Goal: Transaction & Acquisition: Subscribe to service/newsletter

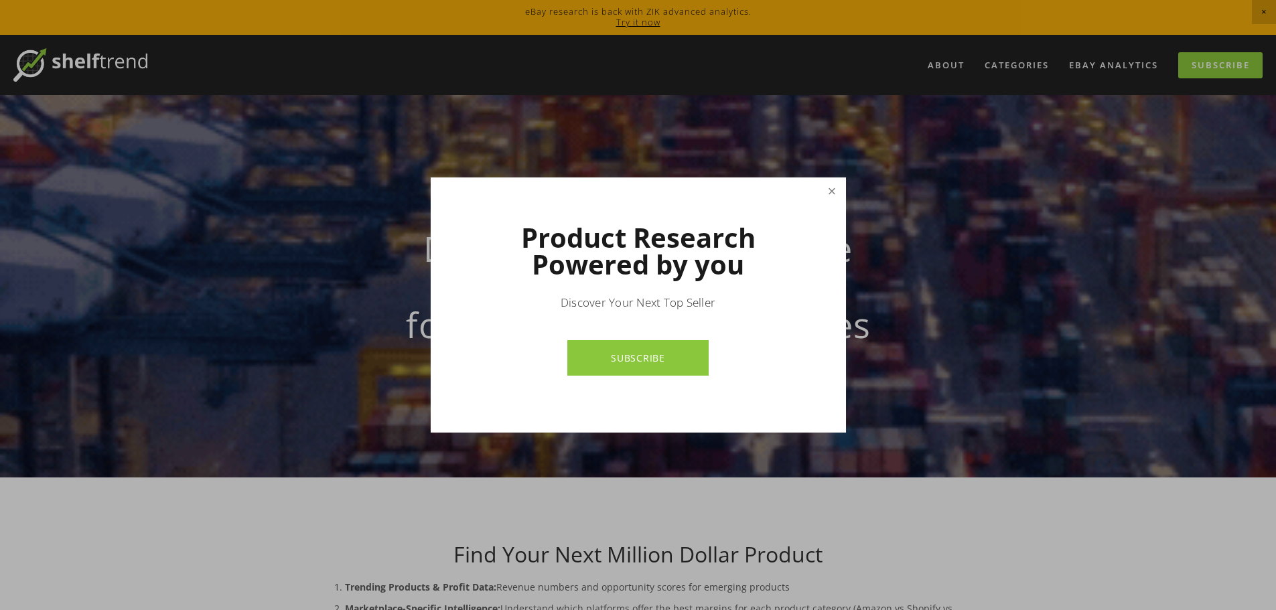
click at [831, 188] on link "Close" at bounding box center [831, 191] width 23 height 23
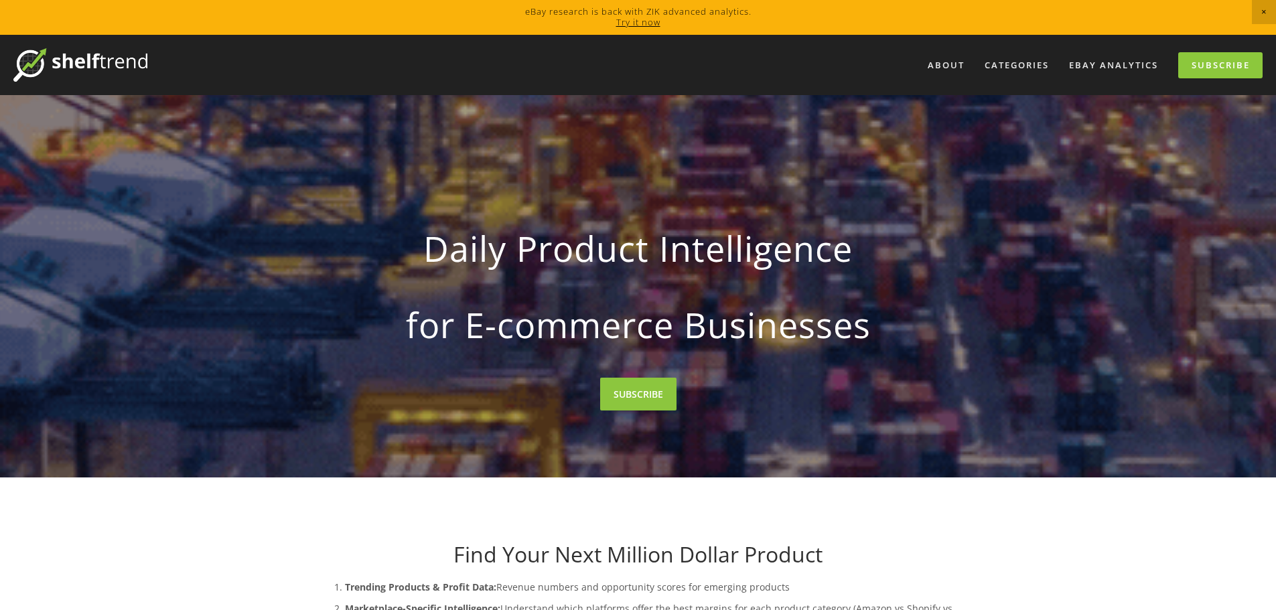
click at [647, 26] on link "Try it now" at bounding box center [638, 22] width 44 height 12
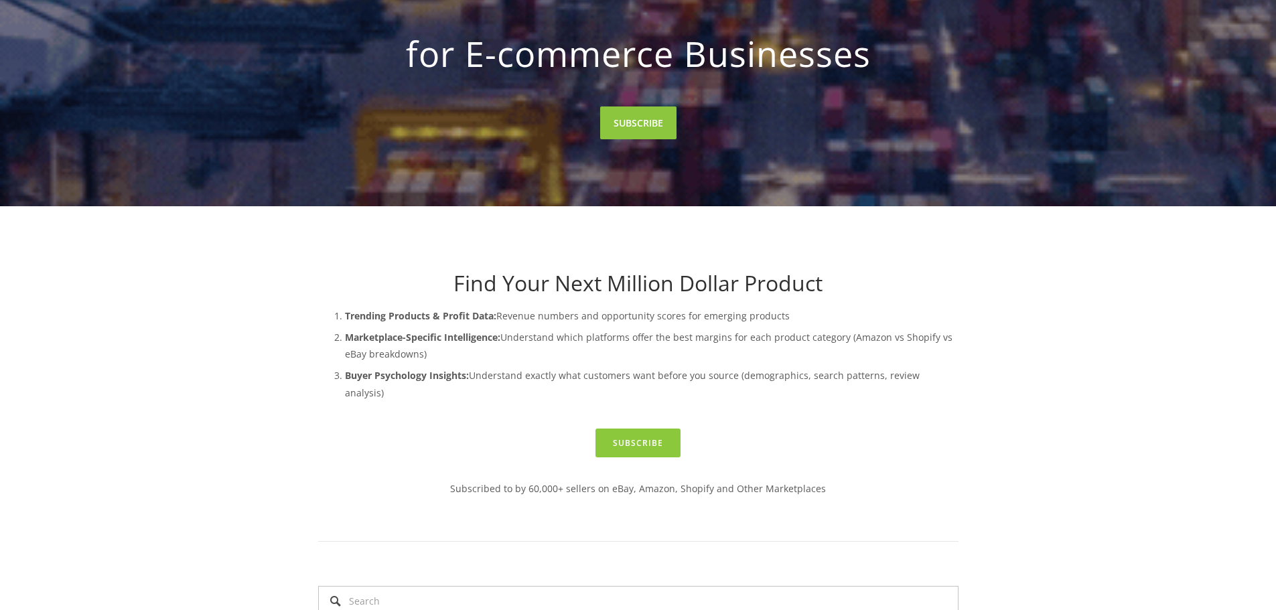
scroll to position [335, 0]
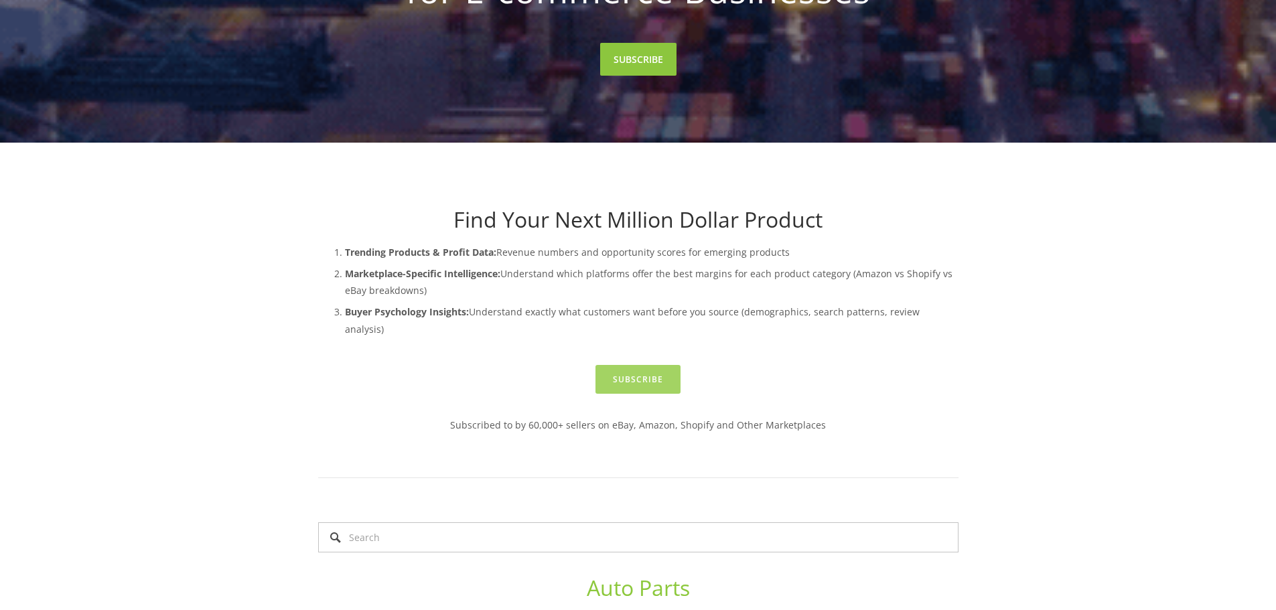
click at [646, 366] on link "Subscribe" at bounding box center [637, 379] width 85 height 29
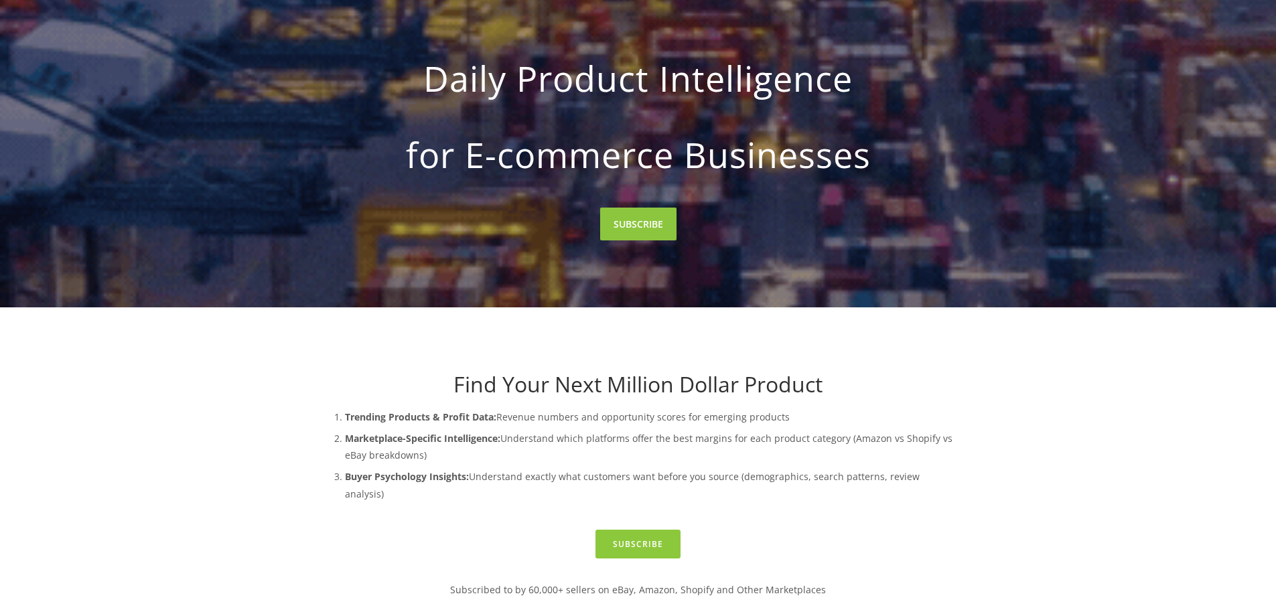
scroll to position [0, 0]
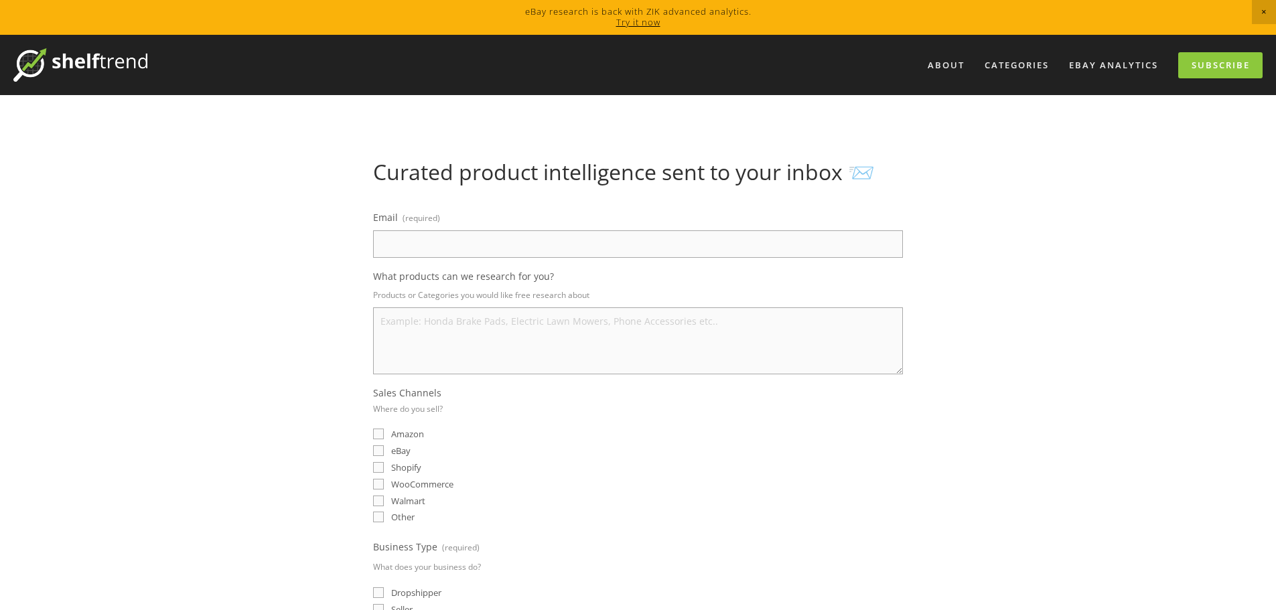
click at [488, 243] on input "Email (required)" at bounding box center [638, 243] width 530 height 27
type input "Springmurr@gmail.com"
click at [506, 336] on textarea "What products can we research for you?" at bounding box center [638, 340] width 530 height 67
type textarea "h"
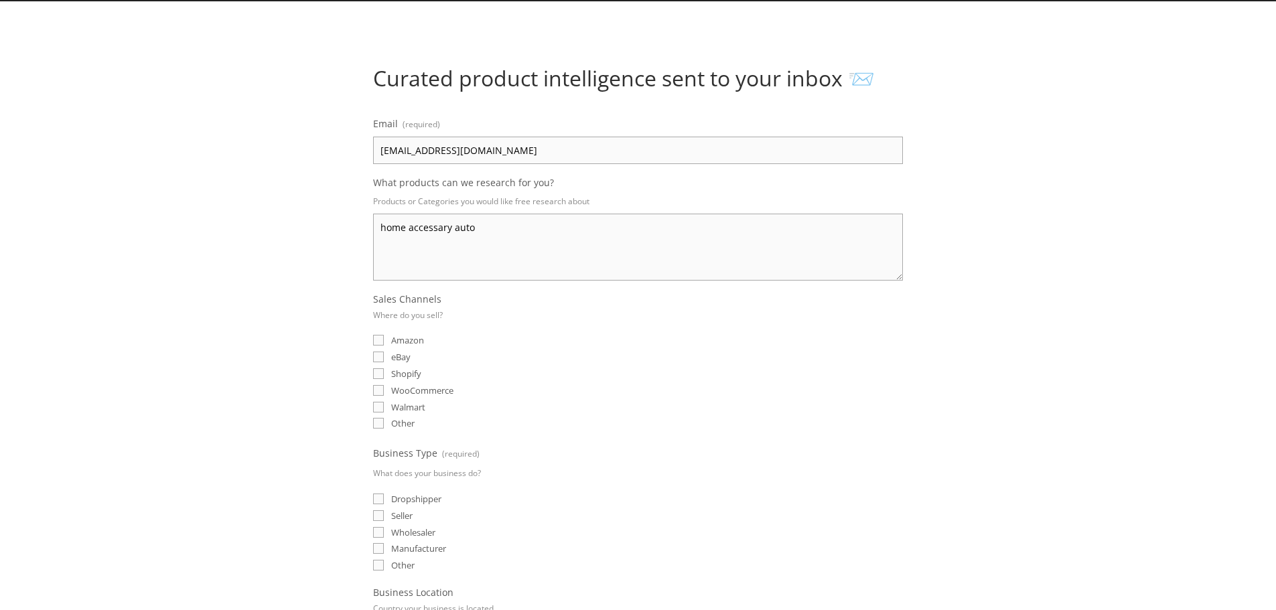
scroll to position [201, 0]
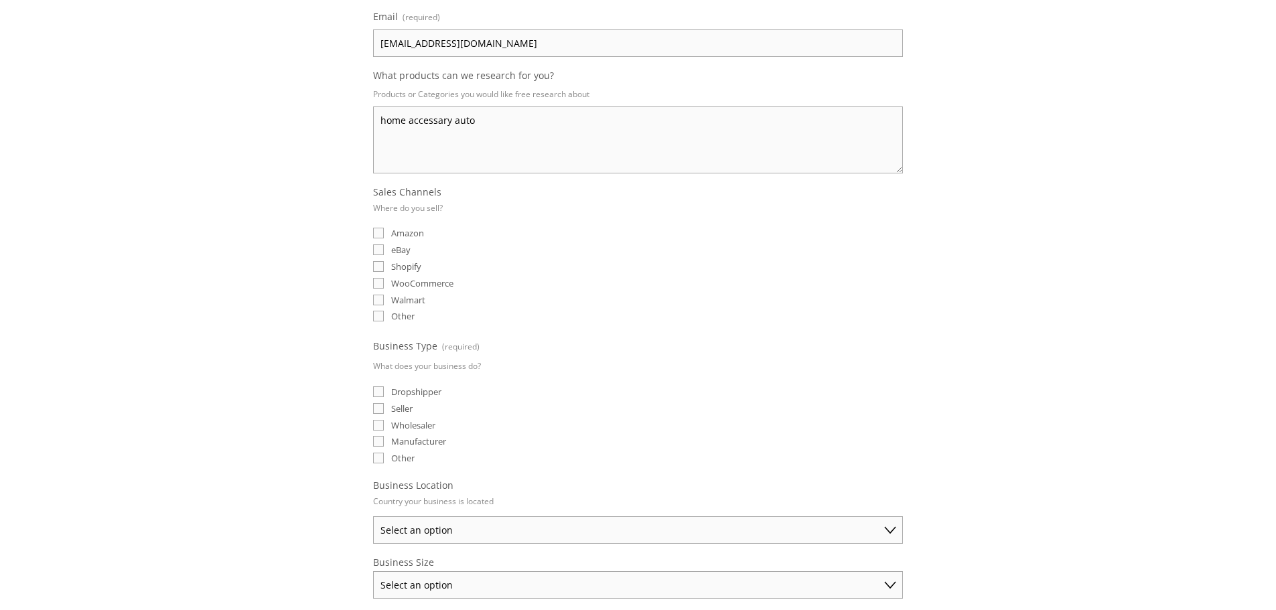
type textarea "home accessary auto"
click at [408, 250] on span "eBay" at bounding box center [400, 250] width 19 height 12
click at [384, 250] on input "eBay" at bounding box center [378, 249] width 11 height 11
checkbox input "true"
click at [409, 232] on span "Amazon" at bounding box center [407, 233] width 33 height 12
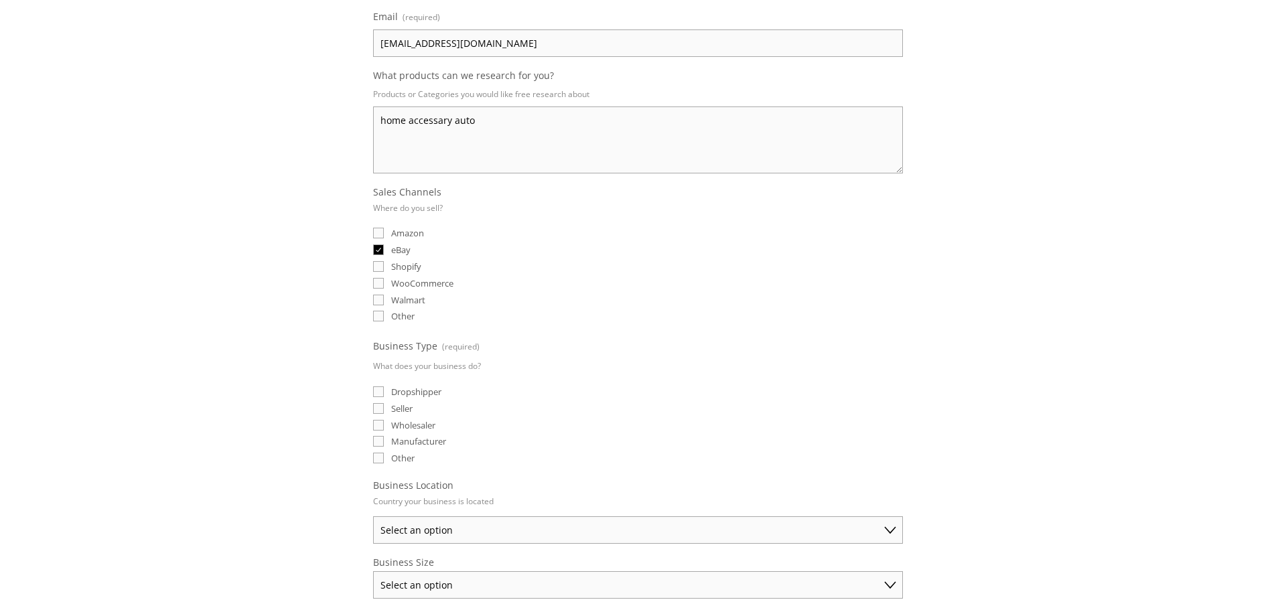
click at [384, 232] on input "Amazon" at bounding box center [378, 233] width 11 height 11
checkbox input "true"
click at [413, 266] on span "Shopify" at bounding box center [406, 267] width 30 height 12
click at [384, 266] on input "Shopify" at bounding box center [378, 266] width 11 height 11
checkbox input "true"
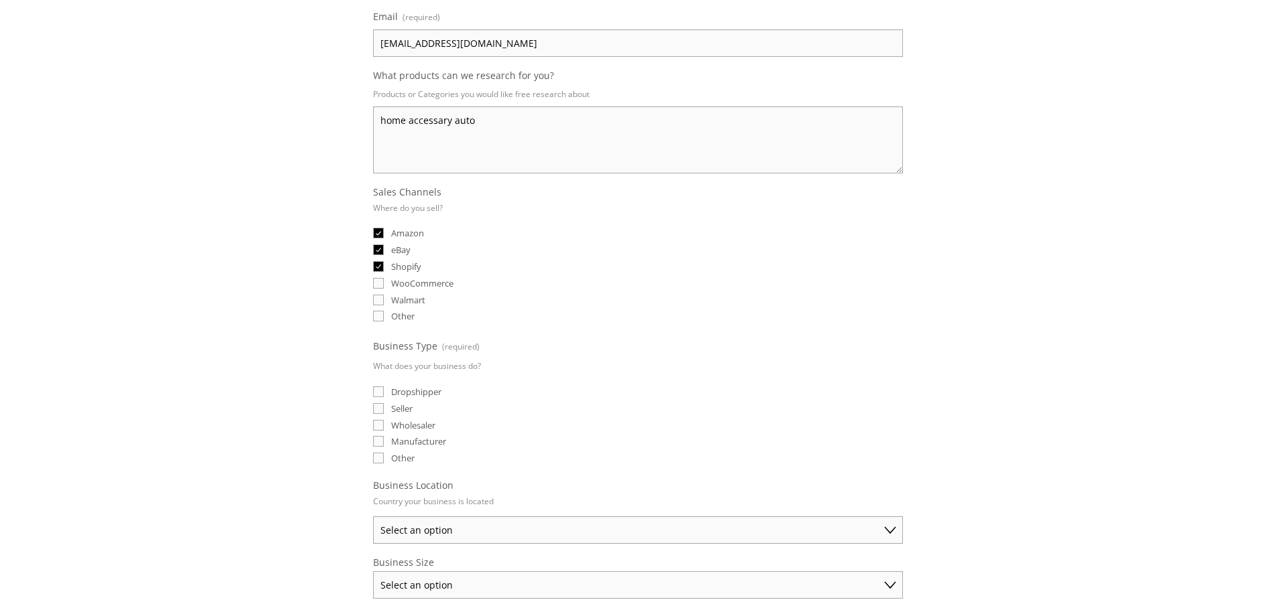
click at [413, 298] on span "Walmart" at bounding box center [408, 300] width 34 height 12
click at [384, 298] on input "Walmart" at bounding box center [378, 300] width 11 height 11
checkbox input "true"
click at [409, 267] on span "Shopify" at bounding box center [406, 267] width 30 height 12
click at [384, 267] on input "Shopify" at bounding box center [378, 266] width 11 height 11
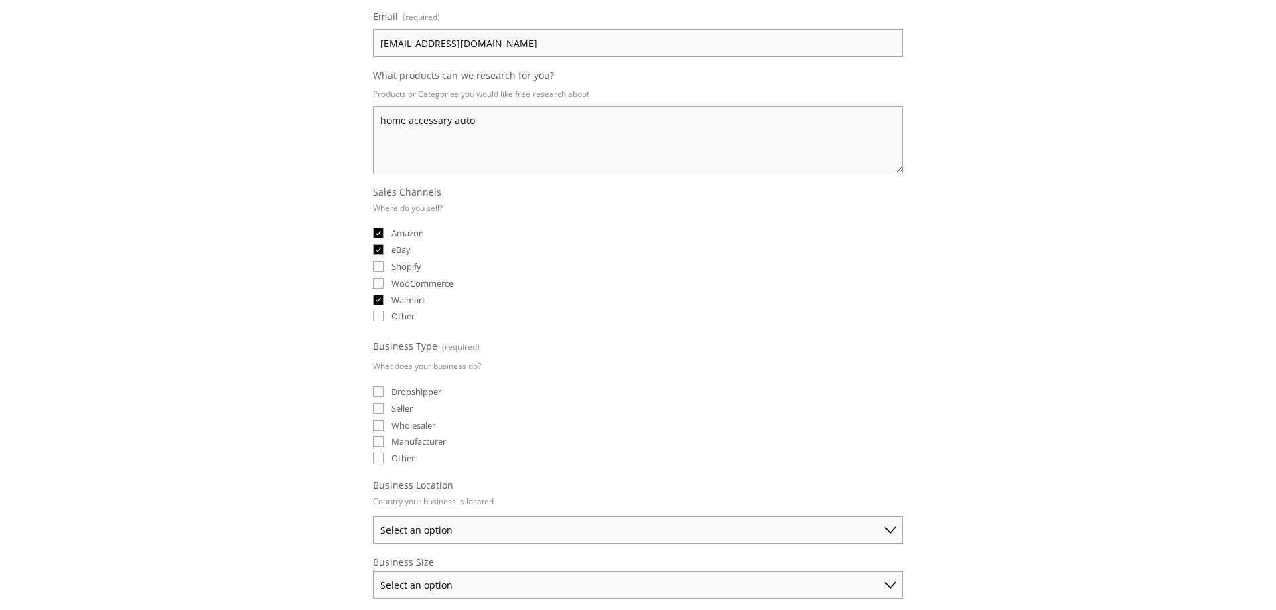
checkbox input "false"
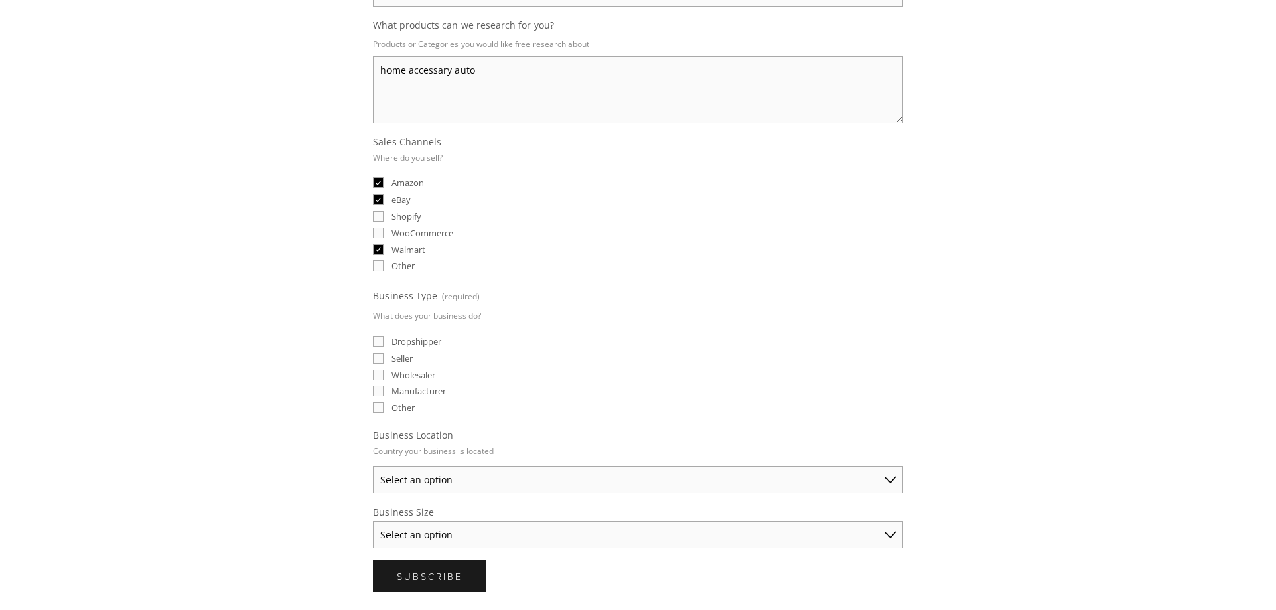
scroll to position [335, 0]
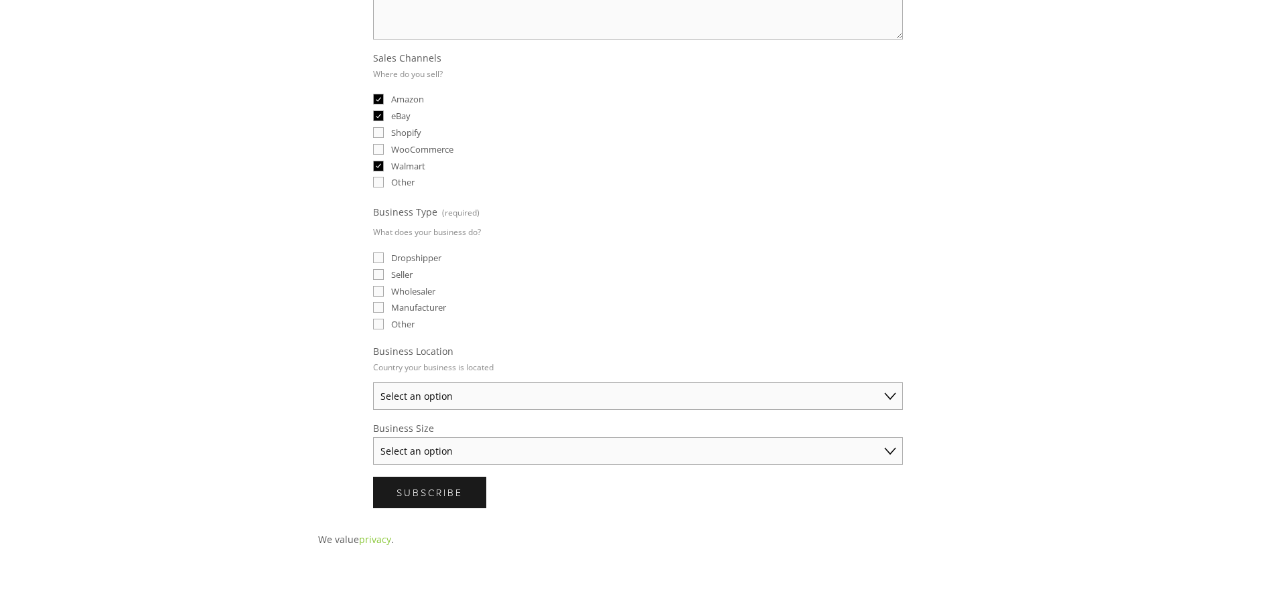
click at [415, 293] on span "Wholesaler" at bounding box center [413, 291] width 44 height 12
click at [384, 293] on input "Wholesaler" at bounding box center [378, 291] width 11 height 11
checkbox input "true"
click at [414, 316] on fieldset "Business Type (required) What does your business do? Dropshipper Seller Wholesa…" at bounding box center [638, 268] width 530 height 130
click at [407, 281] on fieldset "Business Type (required) What does your business do? Dropshipper Seller Wholesa…" at bounding box center [638, 268] width 530 height 130
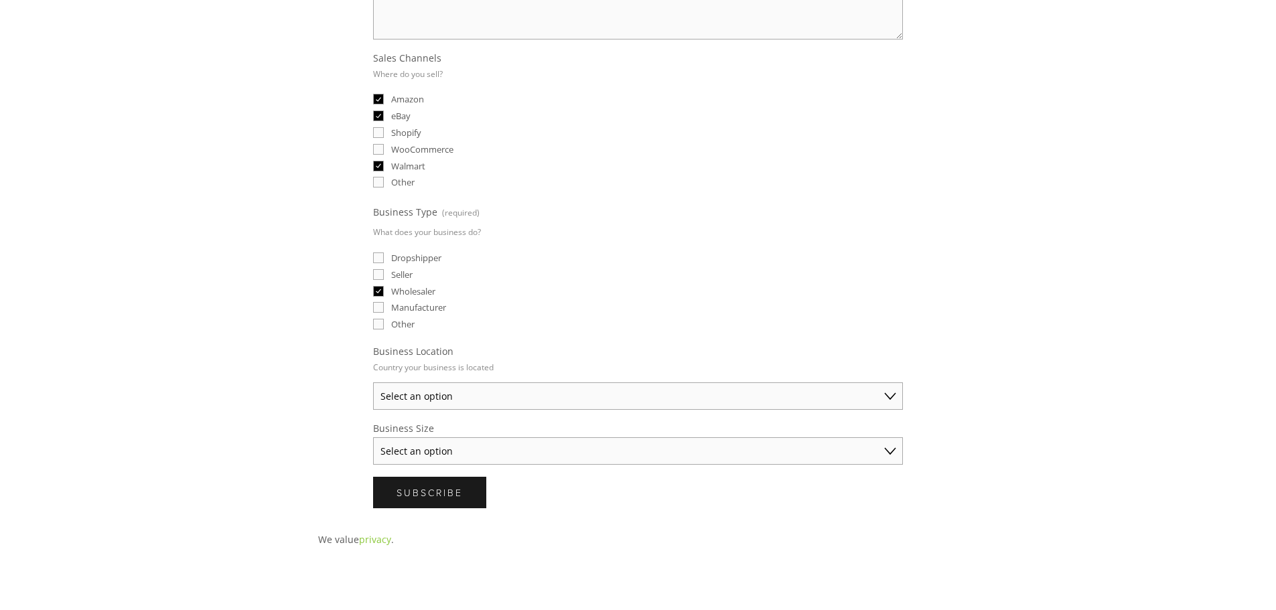
click at [413, 259] on span "Dropshipper" at bounding box center [416, 258] width 50 height 12
click at [384, 259] on input "Dropshipper" at bounding box center [378, 258] width 11 height 11
checkbox input "true"
click at [409, 271] on span "Seller" at bounding box center [401, 275] width 21 height 12
click at [384, 271] on input "Seller" at bounding box center [378, 274] width 11 height 11
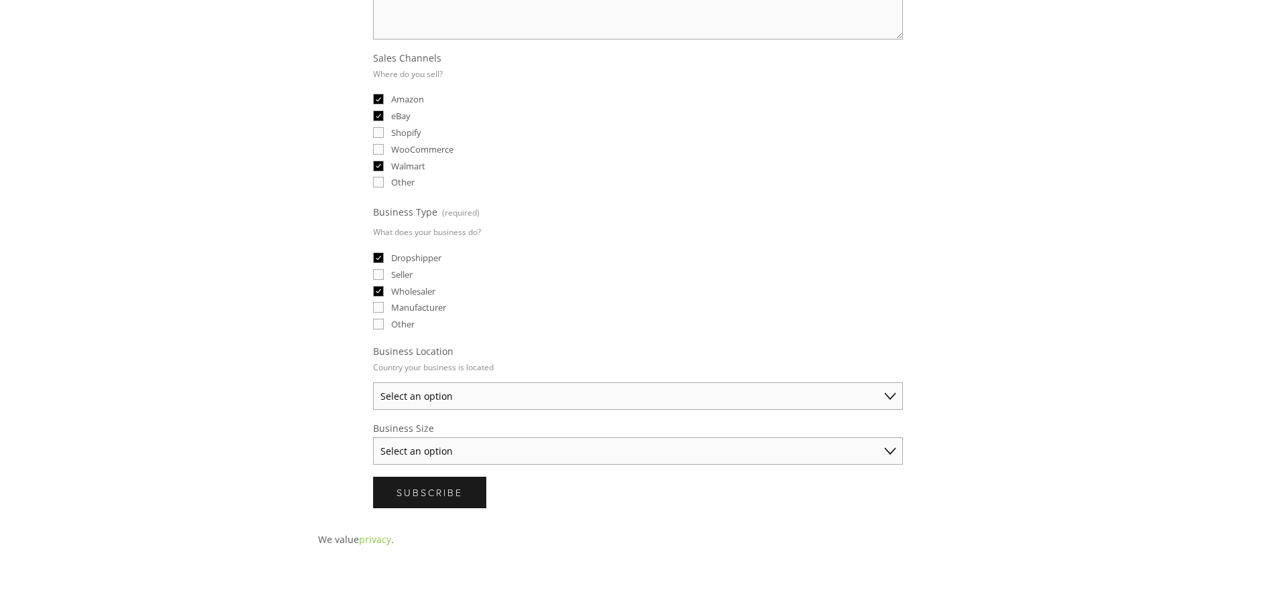
checkbox input "true"
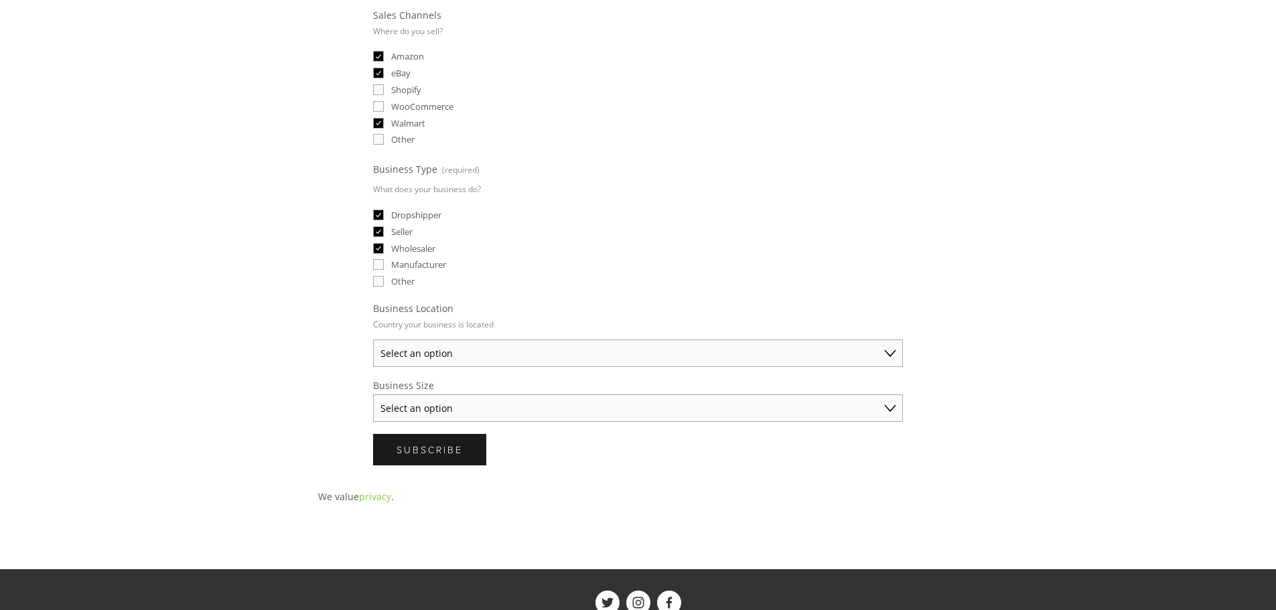
scroll to position [402, 0]
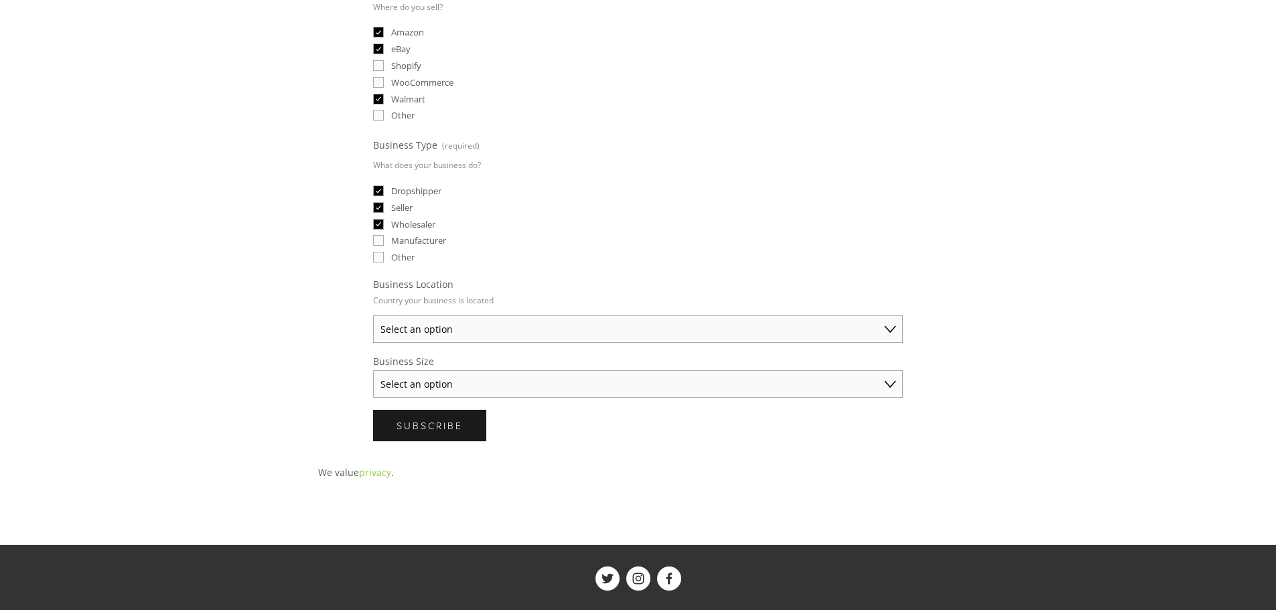
drag, startPoint x: 439, startPoint y: 326, endPoint x: 450, endPoint y: 335, distance: 14.2
click at [439, 326] on select "Select an option Australia United States United Kingdom China Japan Germany Can…" at bounding box center [638, 328] width 530 height 27
select select "[GEOGRAPHIC_DATA]"
click at [373, 315] on select "Select an option Australia United States United Kingdom China Japan Germany Can…" at bounding box center [638, 328] width 530 height 27
click at [437, 386] on select "Select an option Solo Merchant (under $50K annual sales) Small Business ($50K -…" at bounding box center [638, 383] width 530 height 27
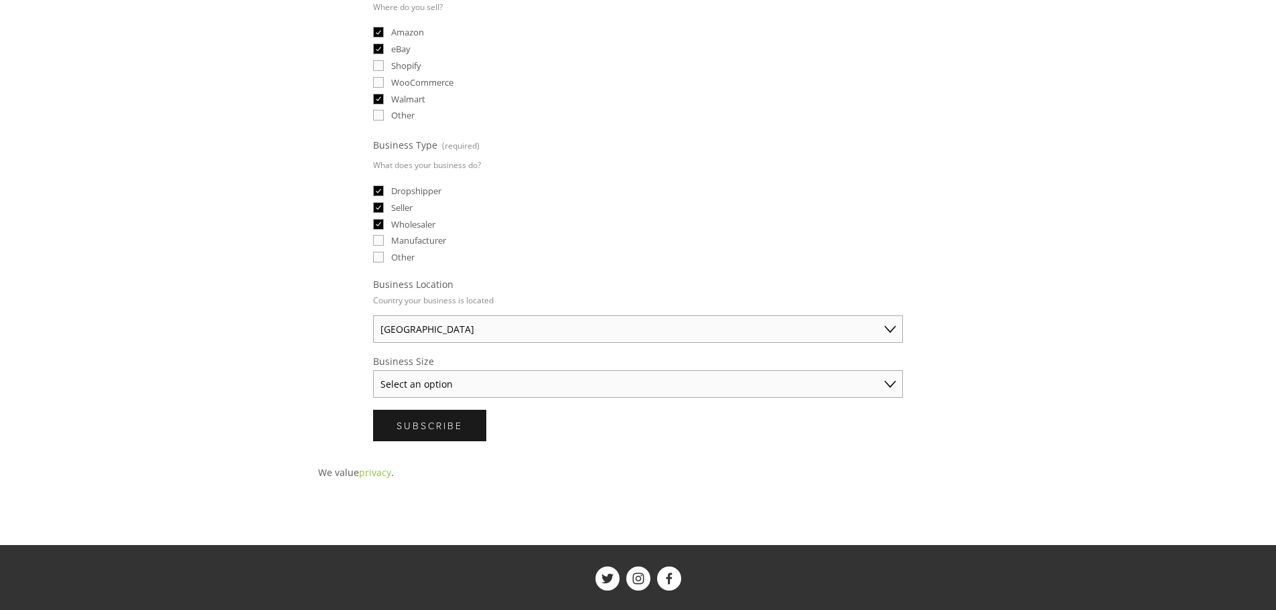
select select "Established Business (Over $250K annual sales)"
click at [373, 370] on select "Select an option Solo Merchant (under $50K annual sales) Small Business ($50K -…" at bounding box center [638, 383] width 530 height 27
click at [445, 436] on button "Subscribe Subscribe" at bounding box center [429, 425] width 113 height 31
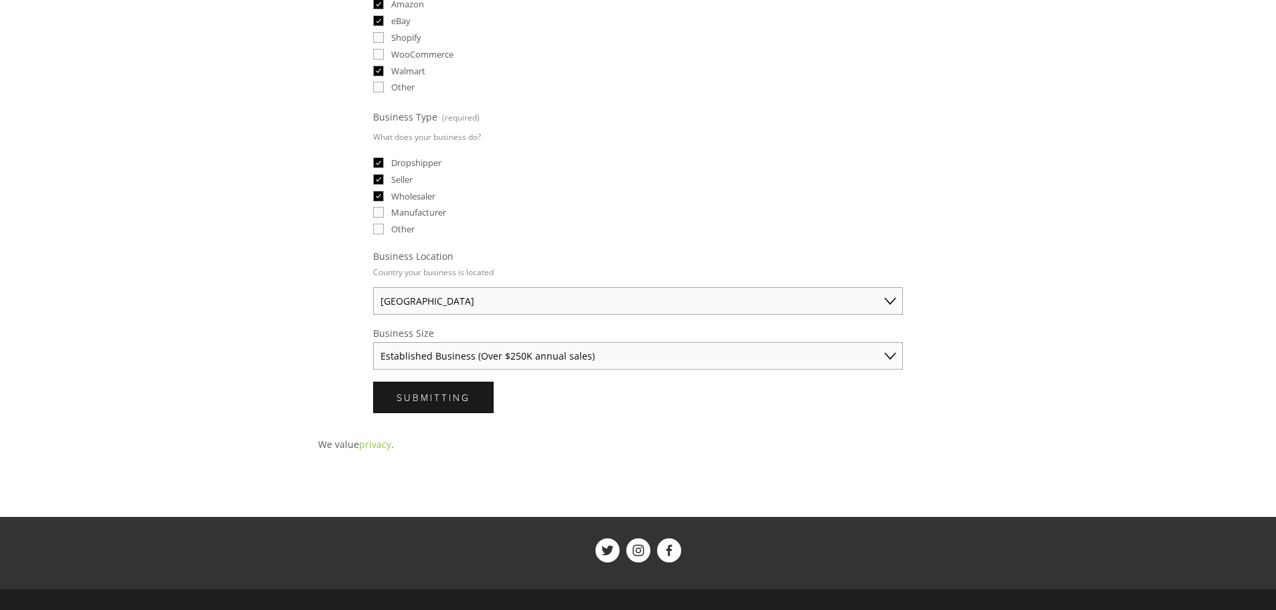
scroll to position [0, 0]
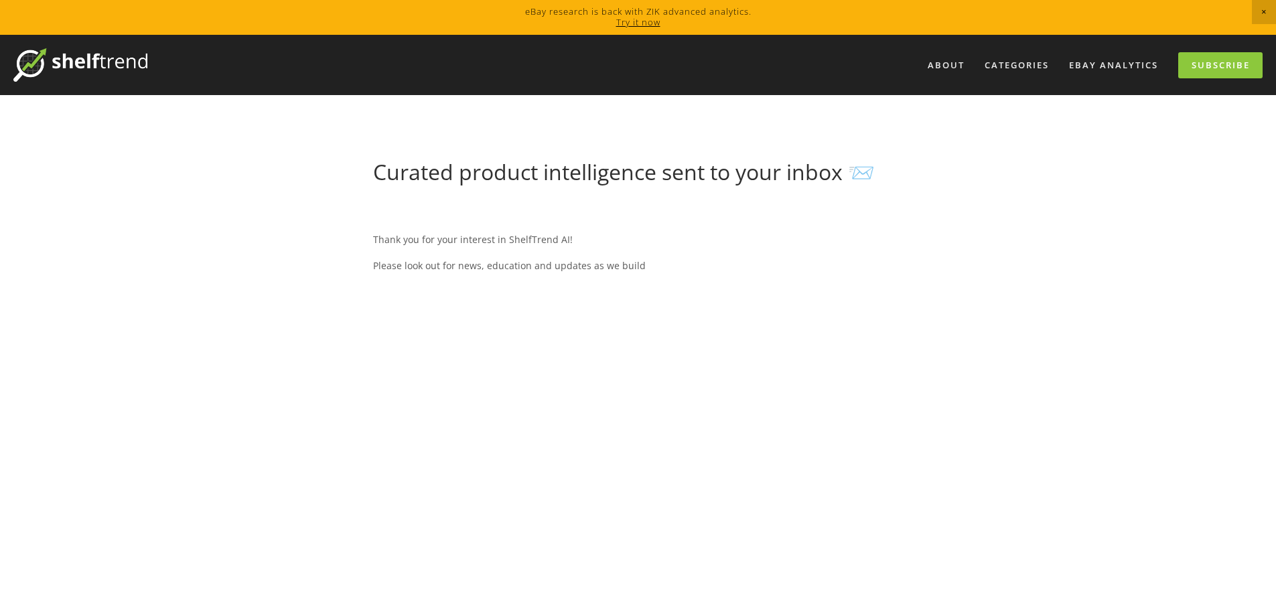
click at [445, 236] on p "Thank you for your interest in ShelfTrend AI!" at bounding box center [638, 239] width 530 height 17
click at [446, 236] on p "Thank you for your interest in ShelfTrend AI!" at bounding box center [638, 239] width 530 height 17
click at [484, 243] on p "Thank you for your interest in ShelfTrend AI!" at bounding box center [638, 239] width 530 height 17
click at [475, 265] on p "Please look out for news, education and updates as we build" at bounding box center [638, 265] width 530 height 17
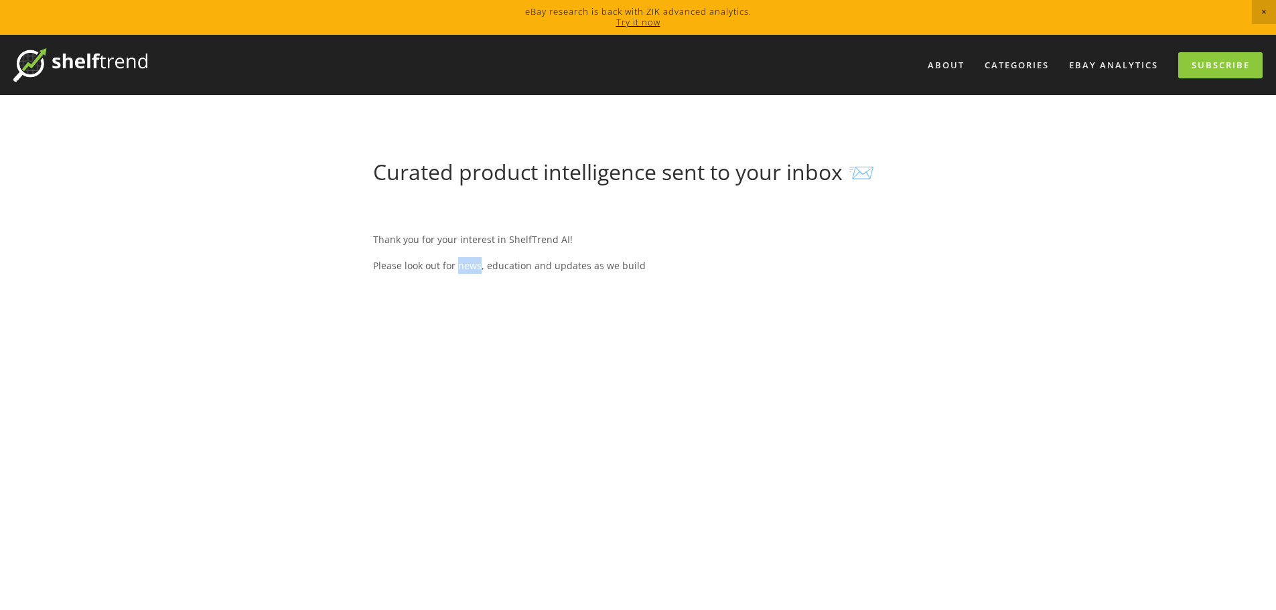
click at [475, 265] on p "Please look out for news, education and updates as we build" at bounding box center [638, 265] width 530 height 17
click at [533, 265] on p "Please look out for news, education and updates as we build" at bounding box center [638, 265] width 530 height 17
click at [867, 181] on h1 "Curated product intelligence sent to your inbox 📨" at bounding box center [638, 171] width 530 height 25
click at [910, 198] on div "Thank you for your interest in ShelfTrend AI! Please look out for news, educati…" at bounding box center [638, 526] width 553 height 658
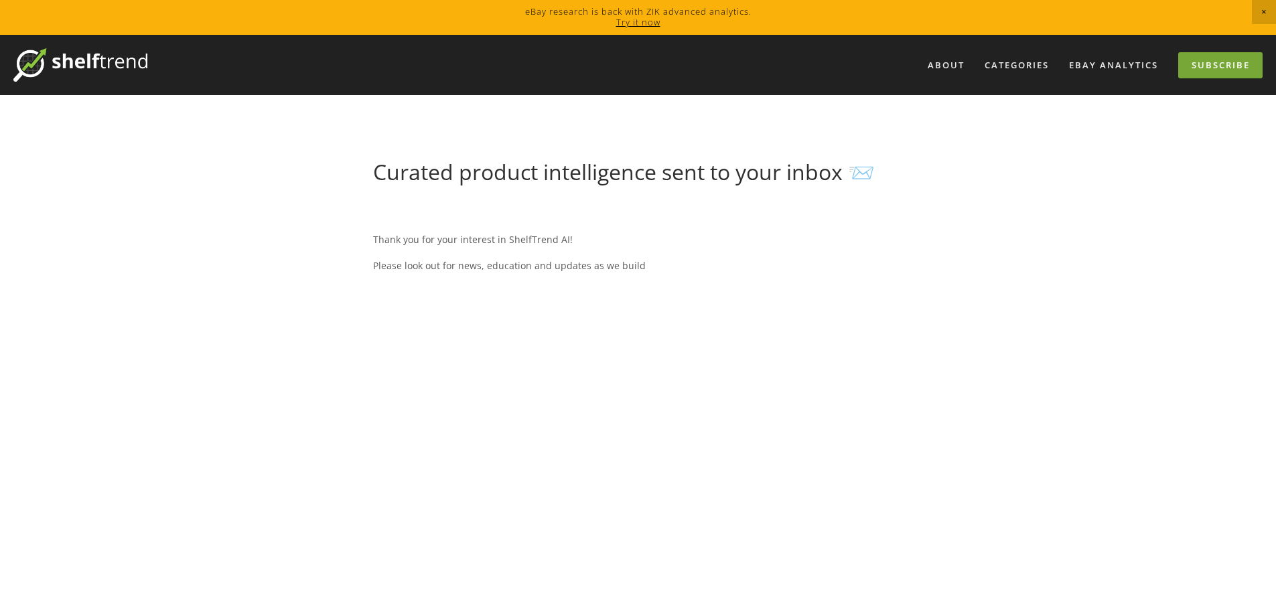
click at [1202, 65] on link "Subscribe" at bounding box center [1220, 65] width 84 height 26
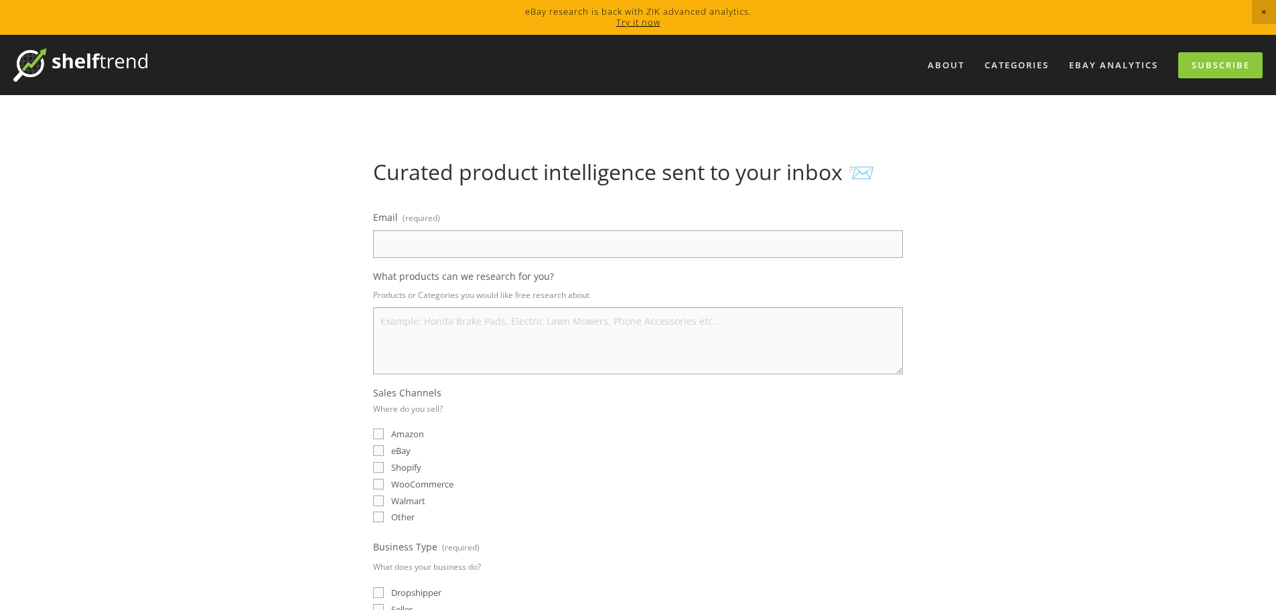
click at [537, 169] on h1 "Curated product intelligence sent to your inbox 📨" at bounding box center [638, 171] width 530 height 25
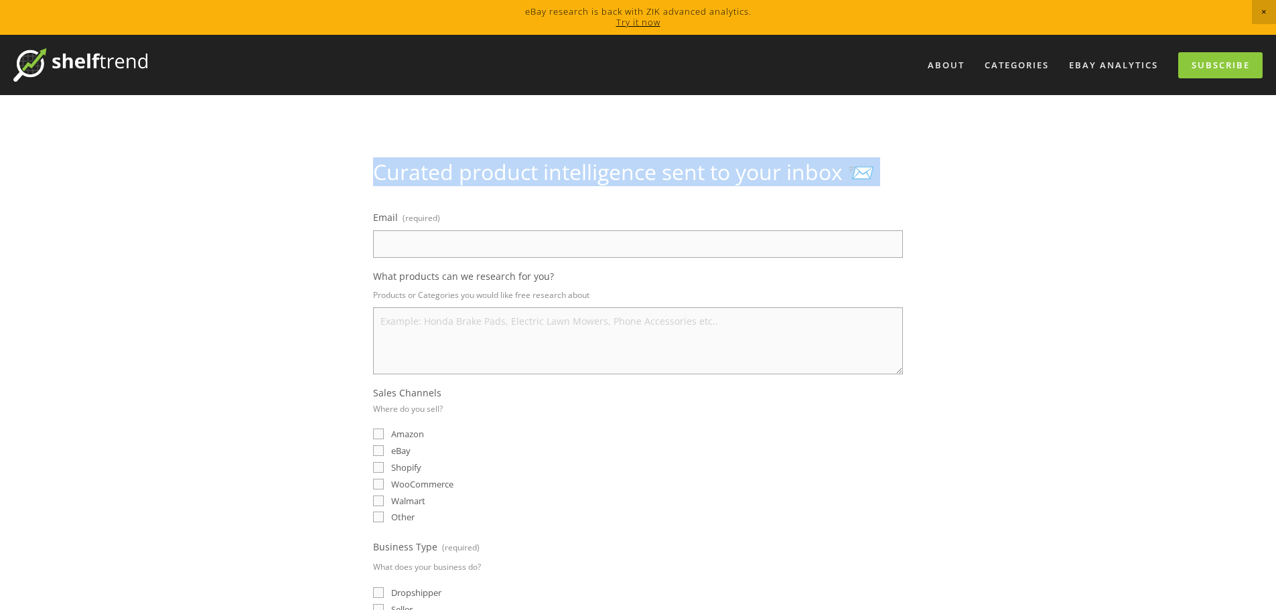
click at [537, 169] on h1 "Curated product intelligence sent to your inbox 📨" at bounding box center [638, 171] width 530 height 25
copy div "Curated product intelligence sent to your inbox 📨"
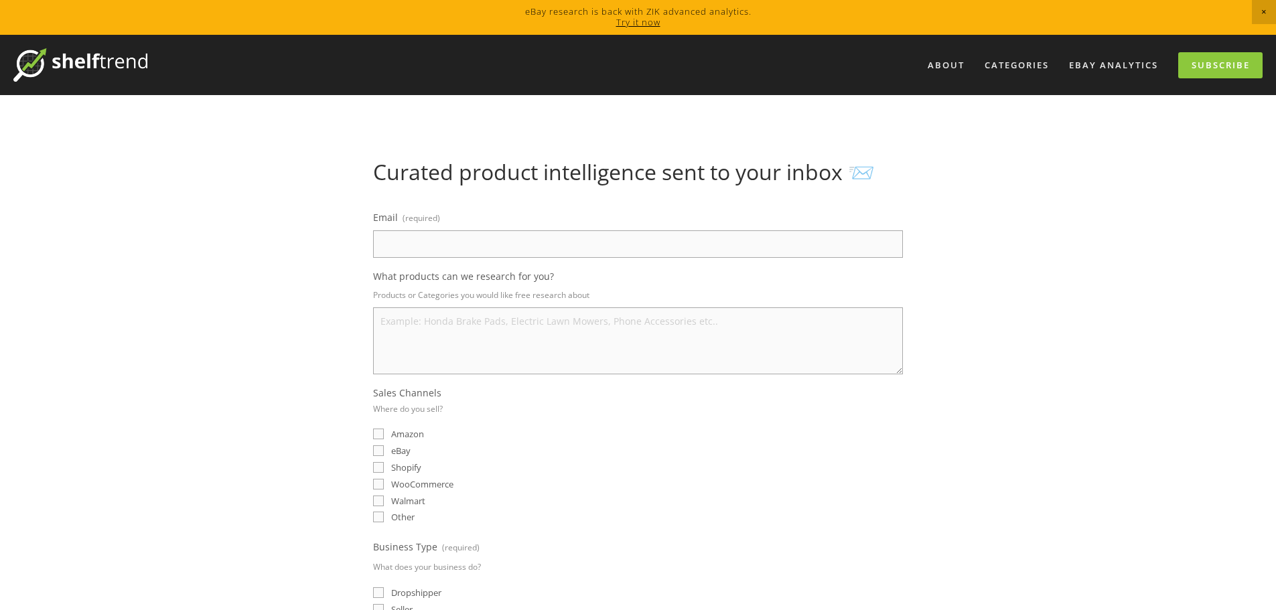
click at [583, 167] on h1 "Curated product intelligence sent to your inbox 📨" at bounding box center [638, 171] width 530 height 25
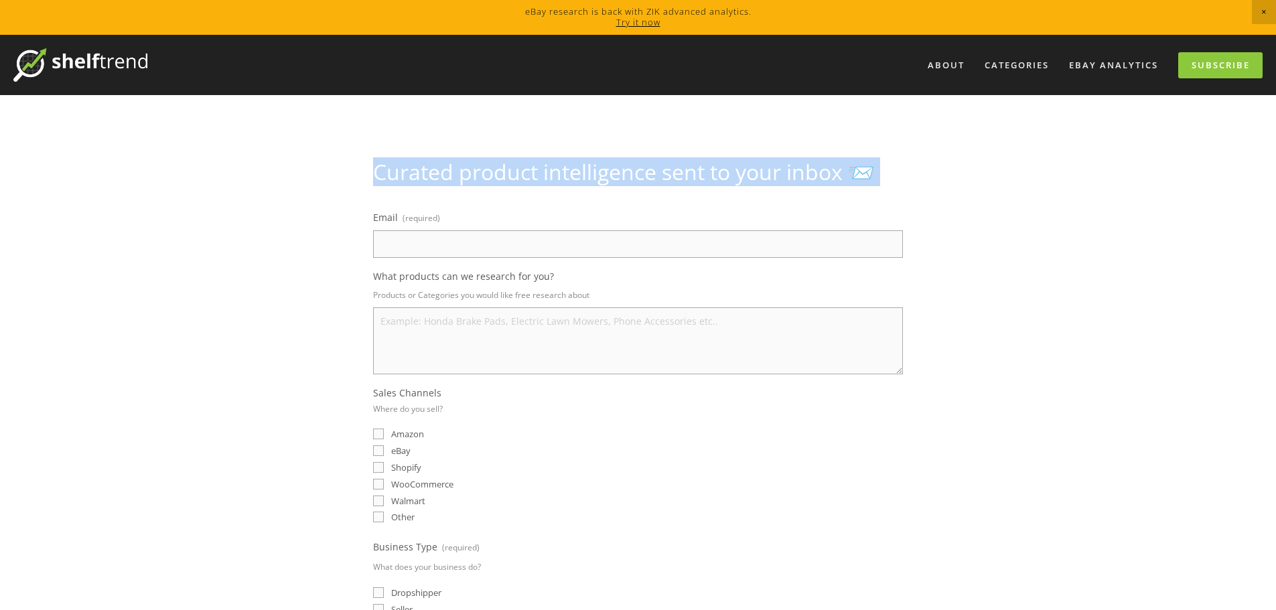
click at [583, 167] on h1 "Curated product intelligence sent to your inbox 📨" at bounding box center [638, 171] width 530 height 25
copy div "Curated product intelligence sent to your inbox 📨"
click at [1105, 70] on link "eBay Analytics" at bounding box center [1113, 65] width 106 height 22
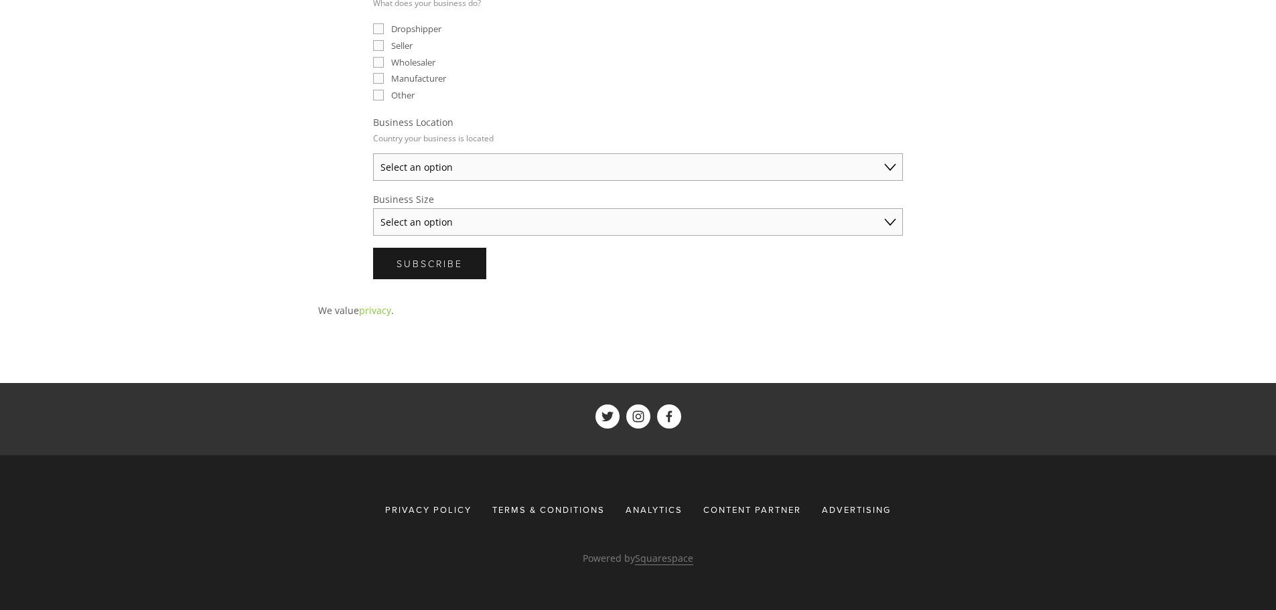
scroll to position [490, 0]
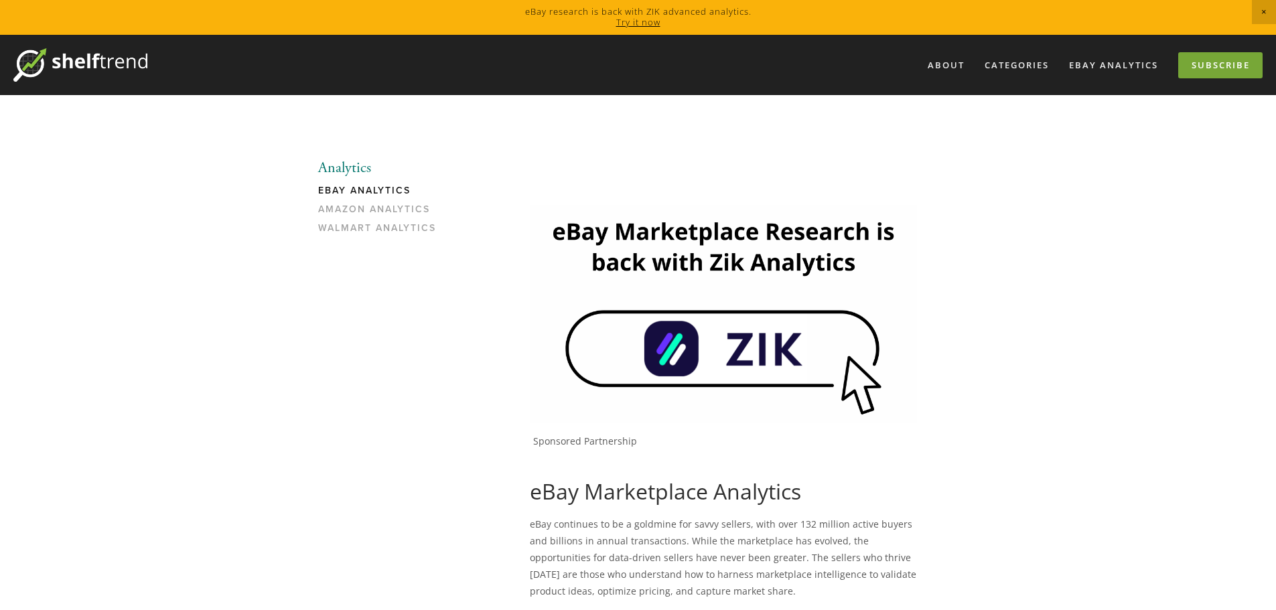
click at [1198, 69] on link "Subscribe" at bounding box center [1220, 65] width 84 height 26
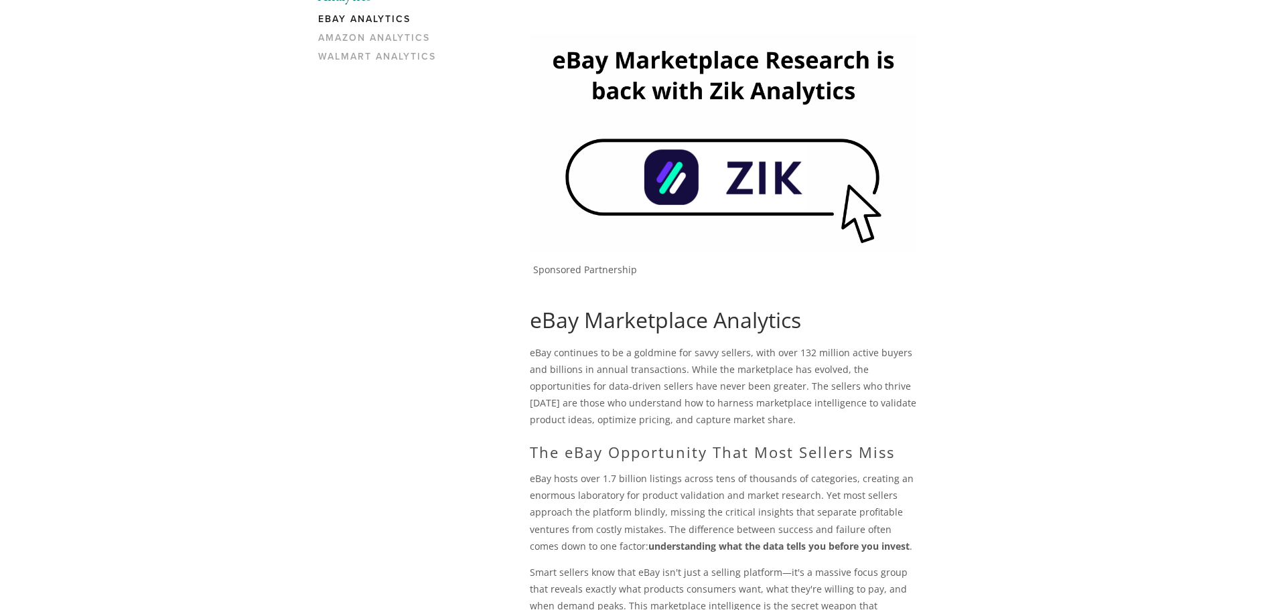
scroll to position [402, 0]
